Goal: Task Accomplishment & Management: Use online tool/utility

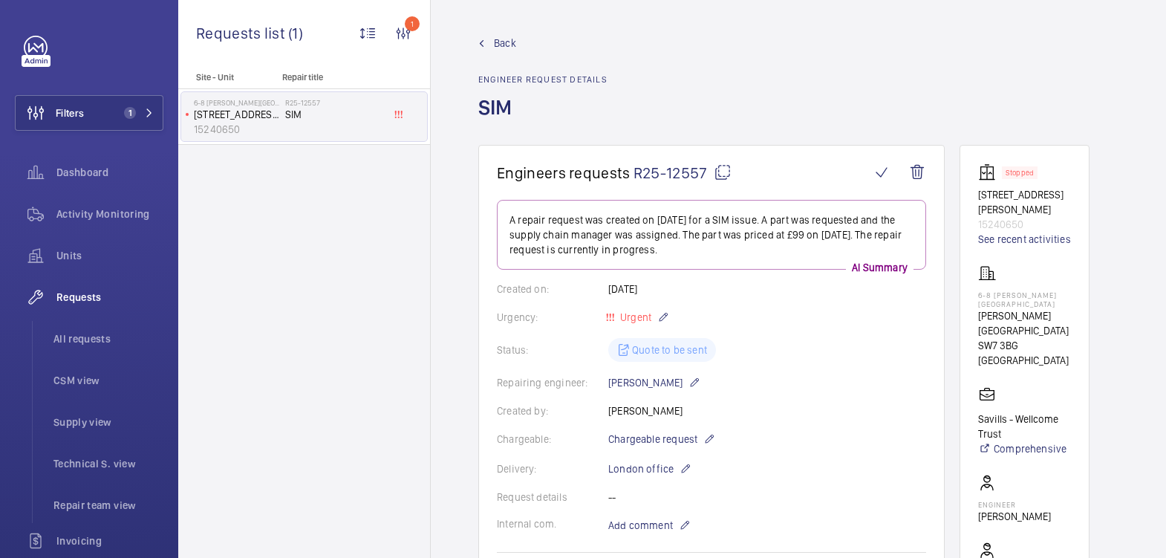
scroll to position [276, 0]
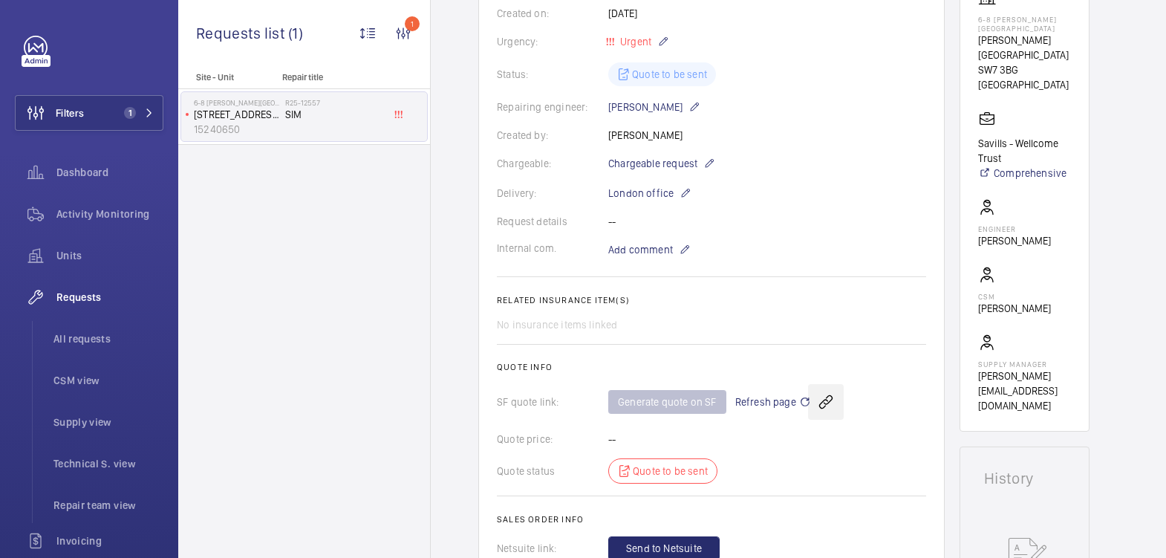
click at [813, 387] on wm-front-icon-button at bounding box center [826, 402] width 36 height 36
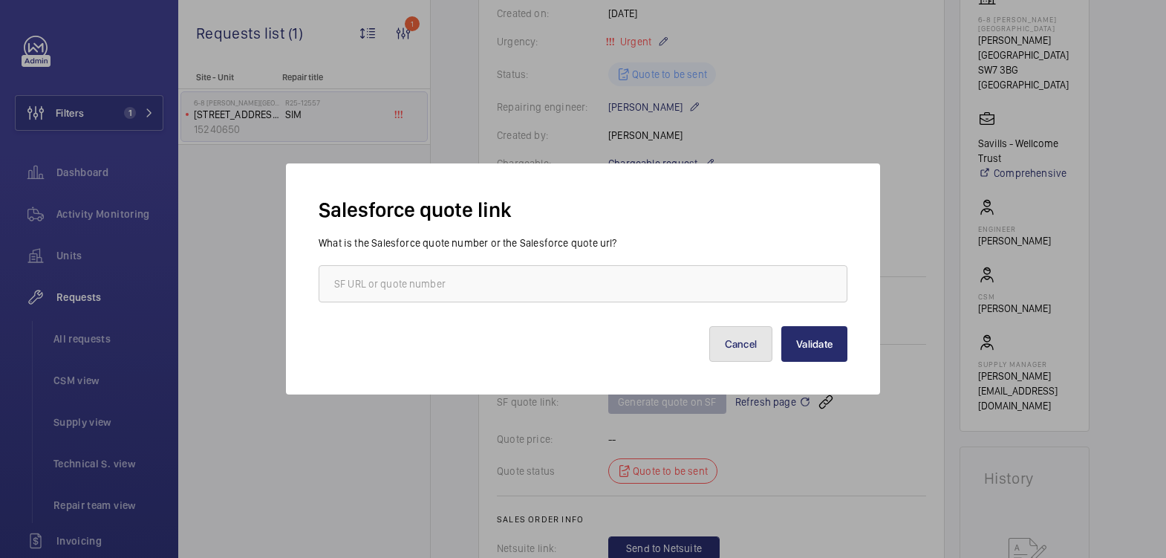
click at [750, 345] on button "Cancel" at bounding box center [741, 344] width 64 height 36
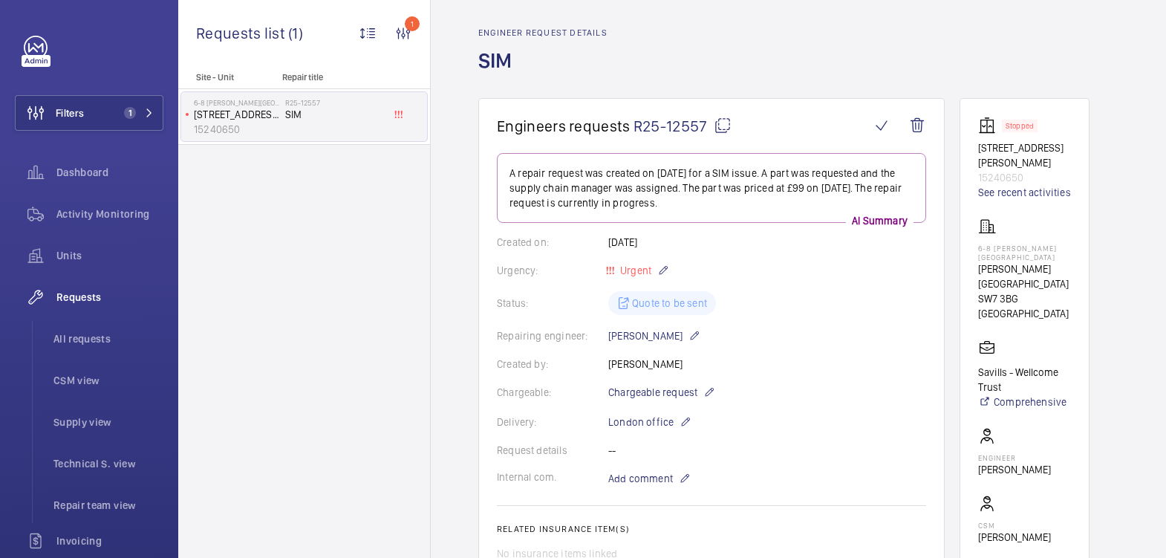
scroll to position [0, 0]
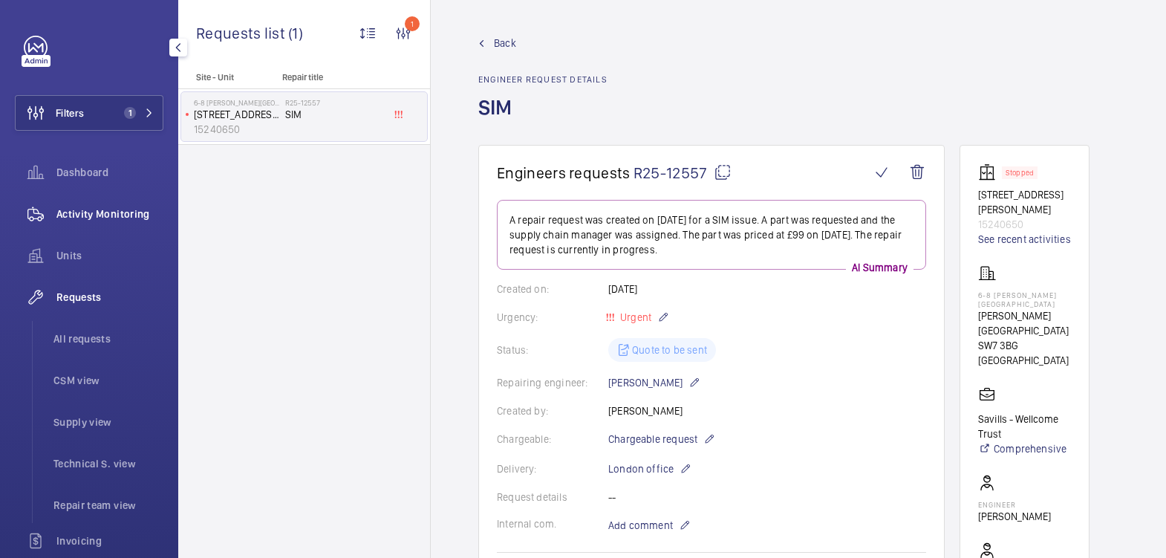
click at [117, 215] on span "Activity Monitoring" at bounding box center [109, 213] width 107 height 15
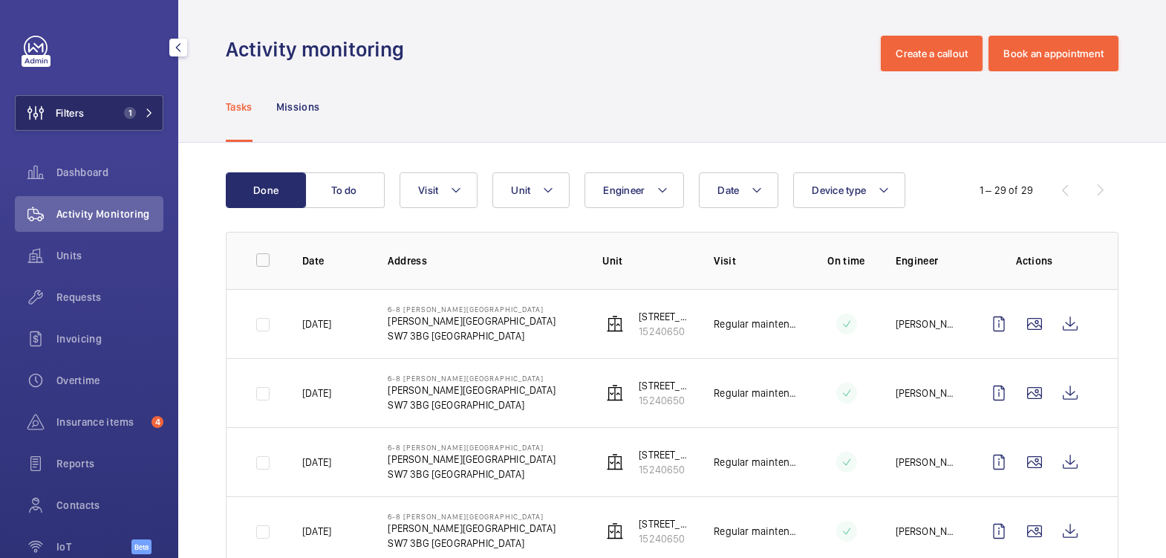
click at [80, 122] on span "Filters" at bounding box center [50, 113] width 68 height 36
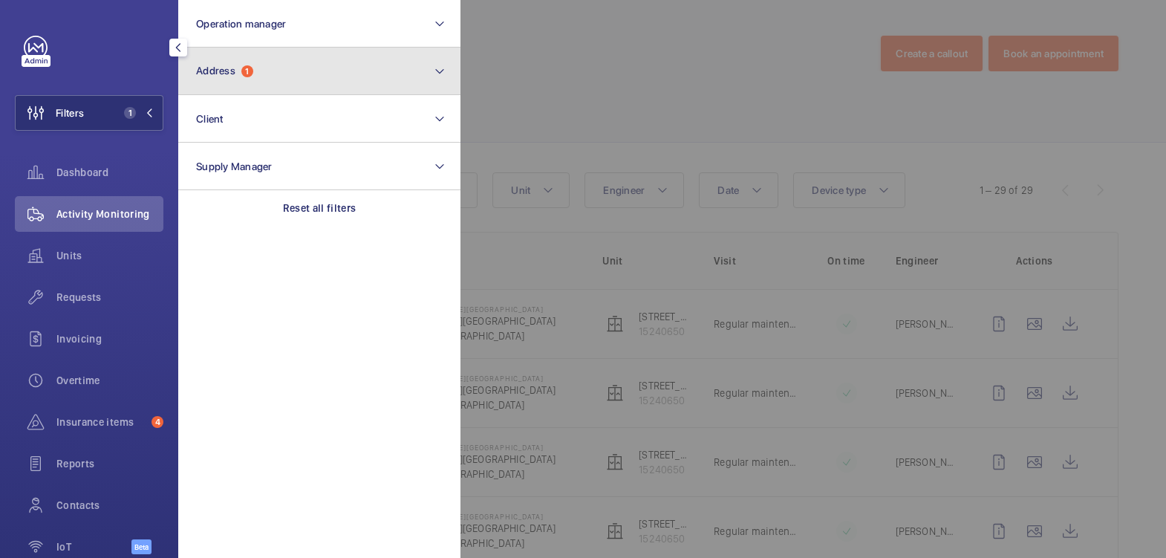
click at [240, 75] on span "Address 1" at bounding box center [224, 71] width 57 height 13
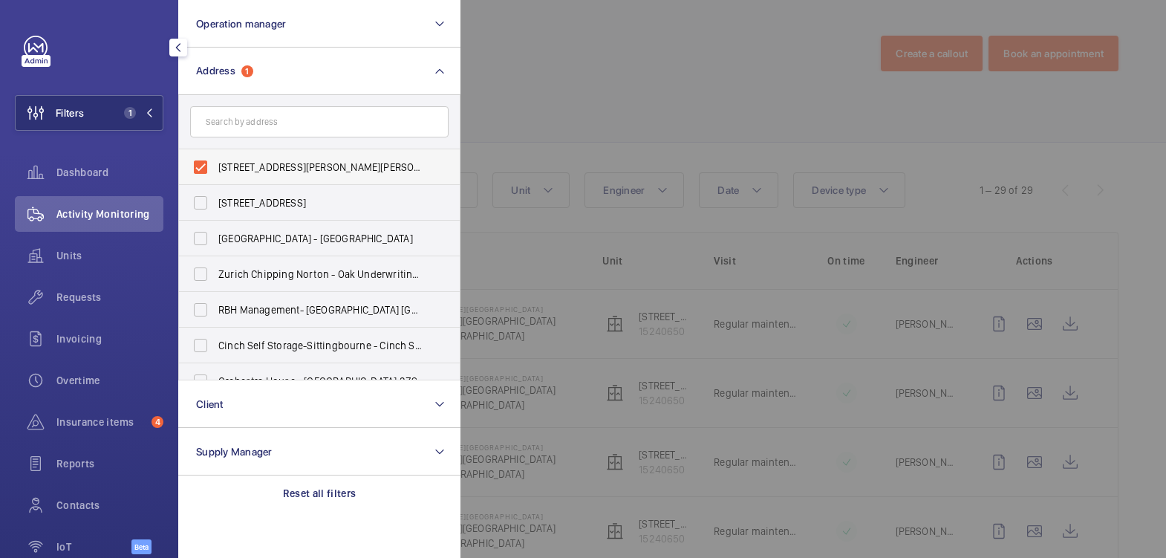
click at [284, 171] on span "[STREET_ADDRESS][PERSON_NAME][PERSON_NAME]" at bounding box center [320, 167] width 204 height 15
click at [215, 171] on input "[STREET_ADDRESS][PERSON_NAME][PERSON_NAME]" at bounding box center [201, 167] width 30 height 30
checkbox input "false"
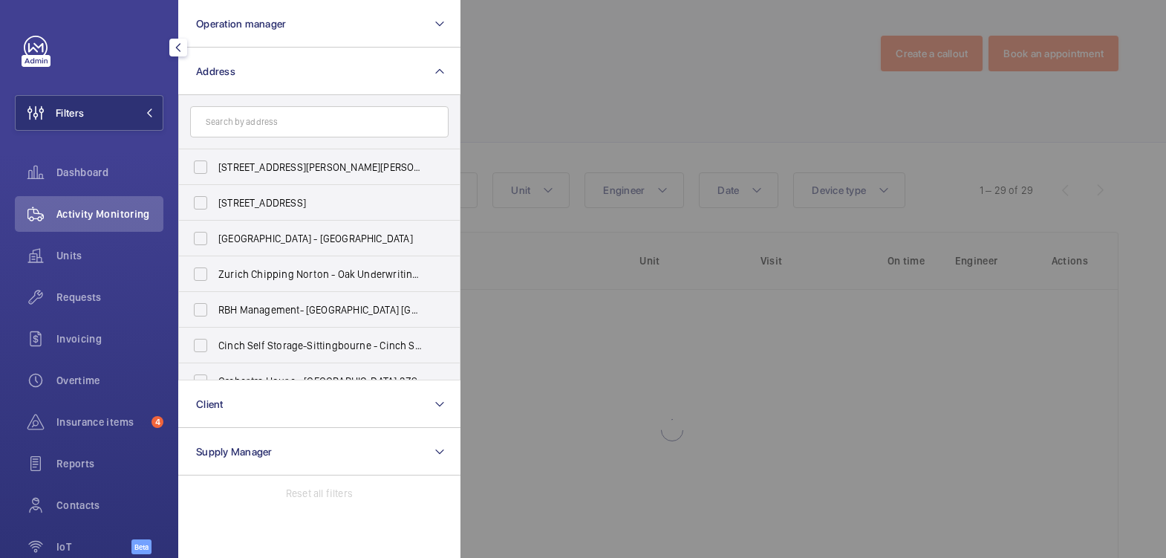
click at [559, 65] on div at bounding box center [1044, 279] width 1166 height 558
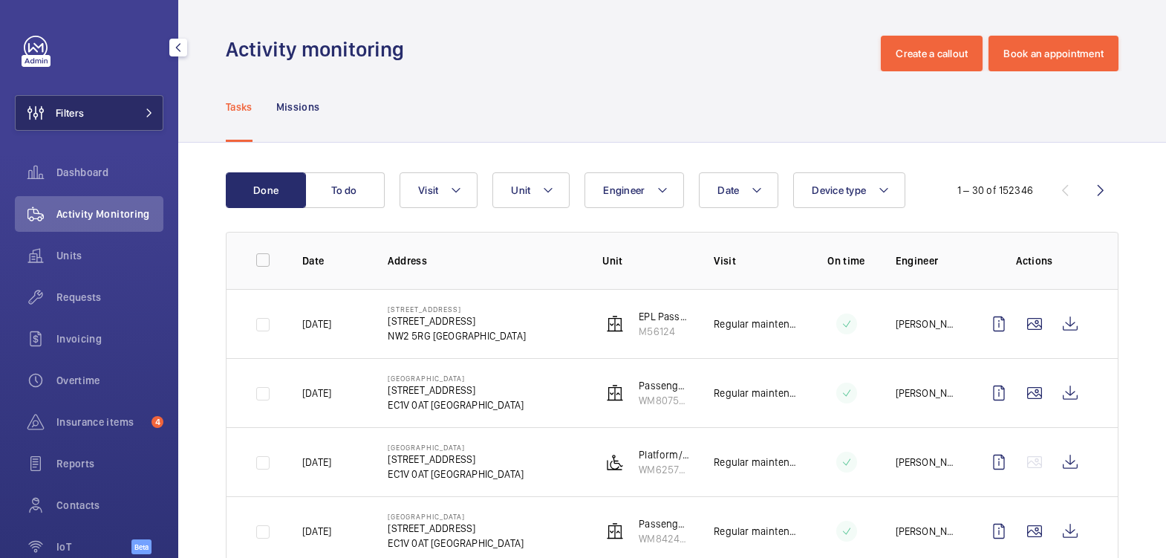
click at [109, 113] on button "Filters" at bounding box center [89, 113] width 149 height 36
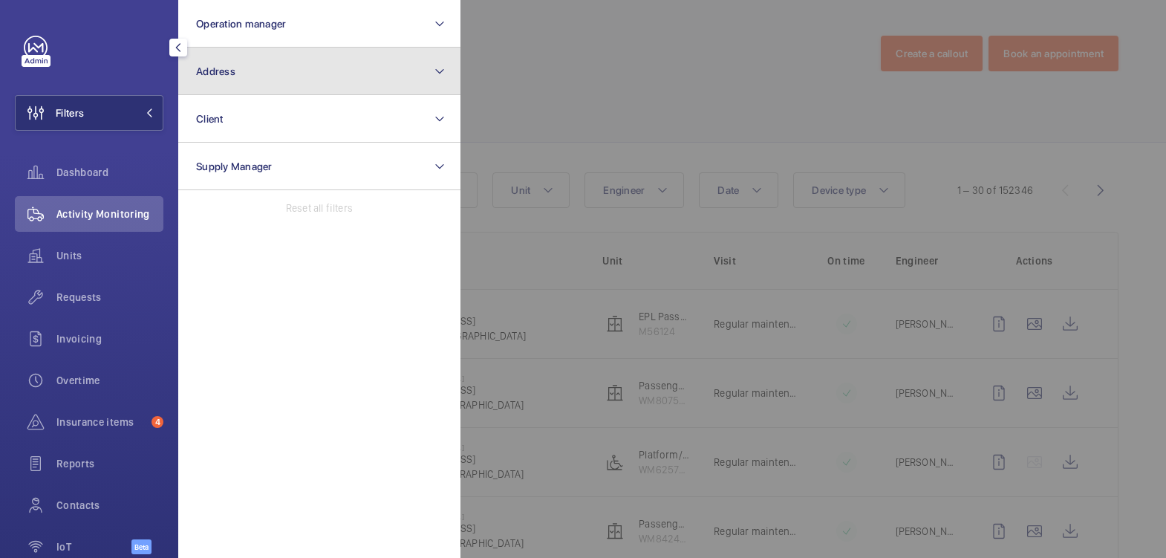
click at [236, 57] on button "Address" at bounding box center [319, 72] width 282 height 48
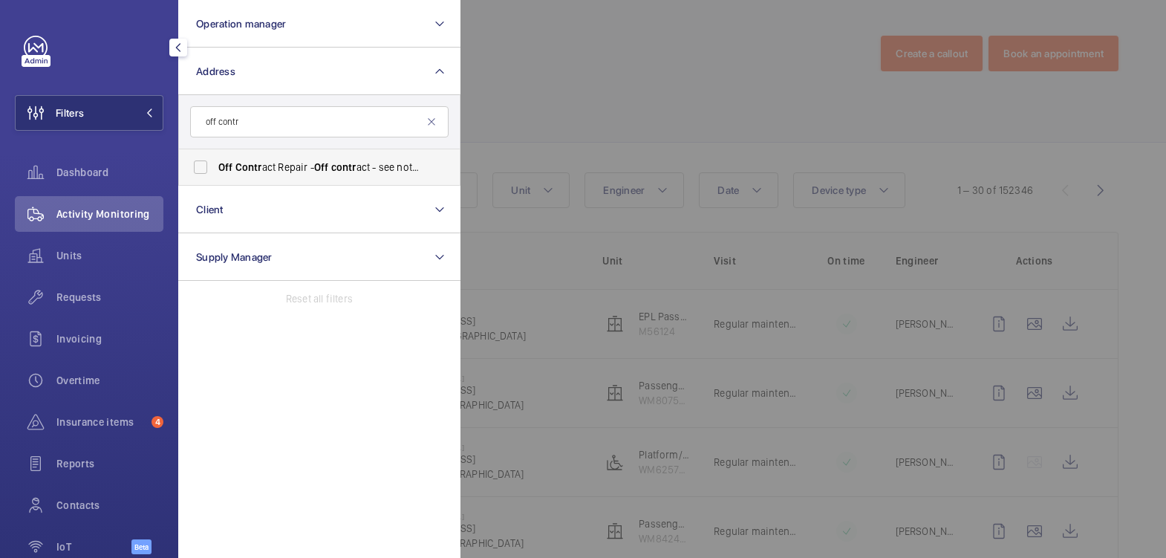
type input "off contr"
click at [374, 166] on span "Off Contr act Repair - Off contr act - see notes in description, LONDON XXXX" at bounding box center [320, 167] width 204 height 15
click at [215, 166] on input "Off Contr act Repair - Off contr act - see notes in description, LONDON XXXX" at bounding box center [201, 167] width 30 height 30
checkbox input "true"
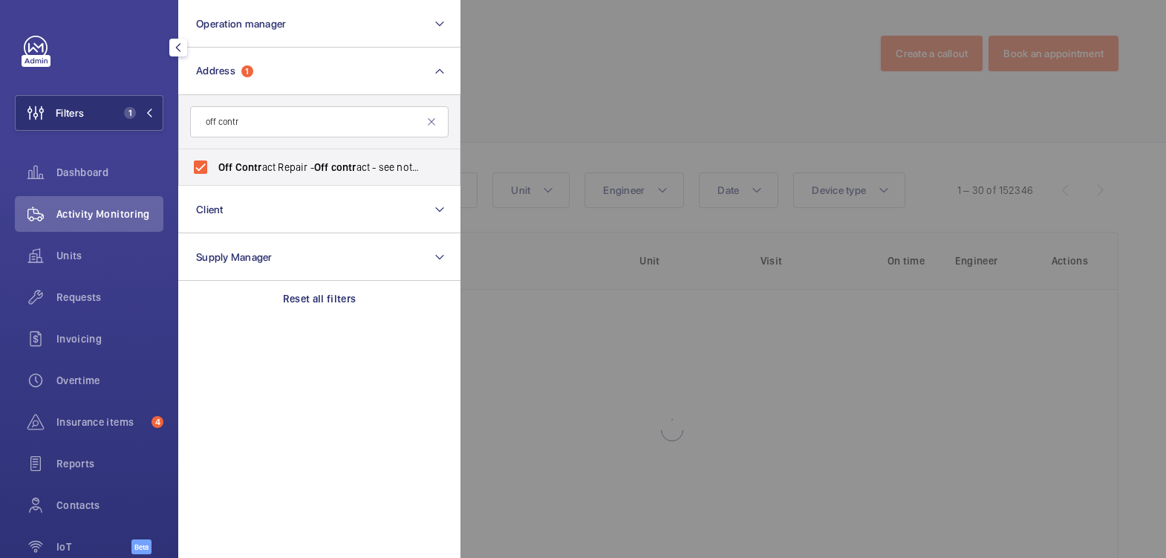
click at [559, 99] on div at bounding box center [1044, 279] width 1166 height 558
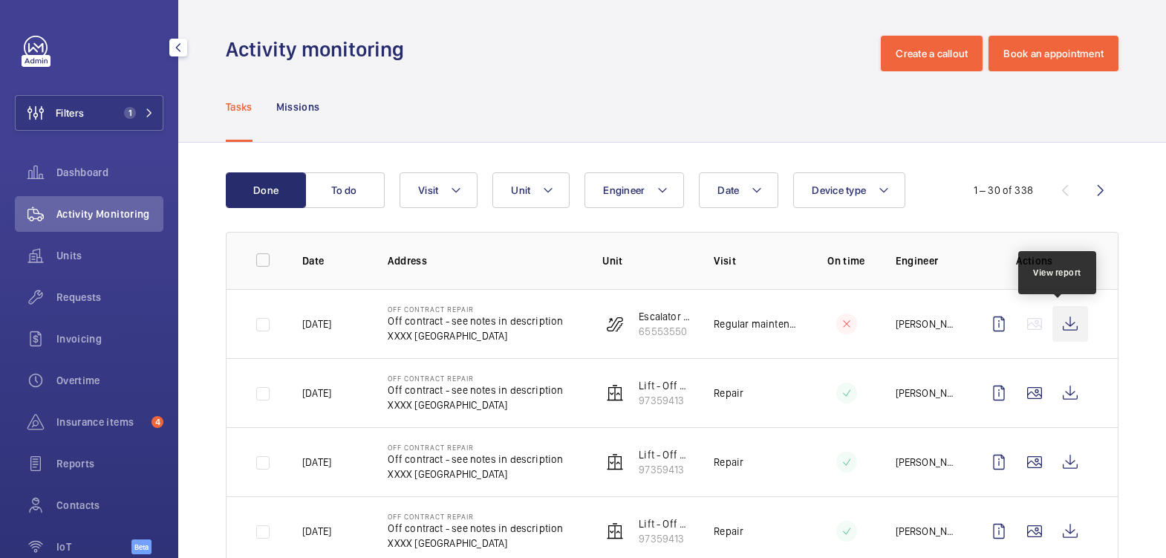
click at [1063, 326] on wm-front-icon-button at bounding box center [1070, 324] width 36 height 36
